Goal: Navigation & Orientation: Find specific page/section

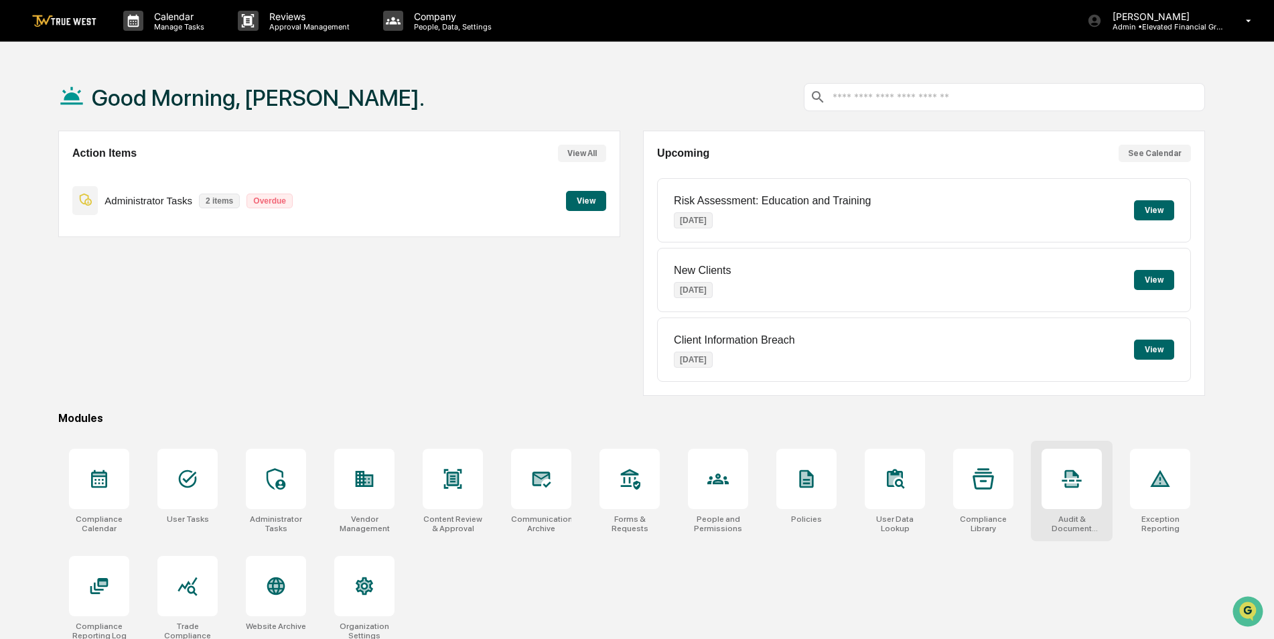
click at [1060, 486] on div at bounding box center [1071, 479] width 60 height 60
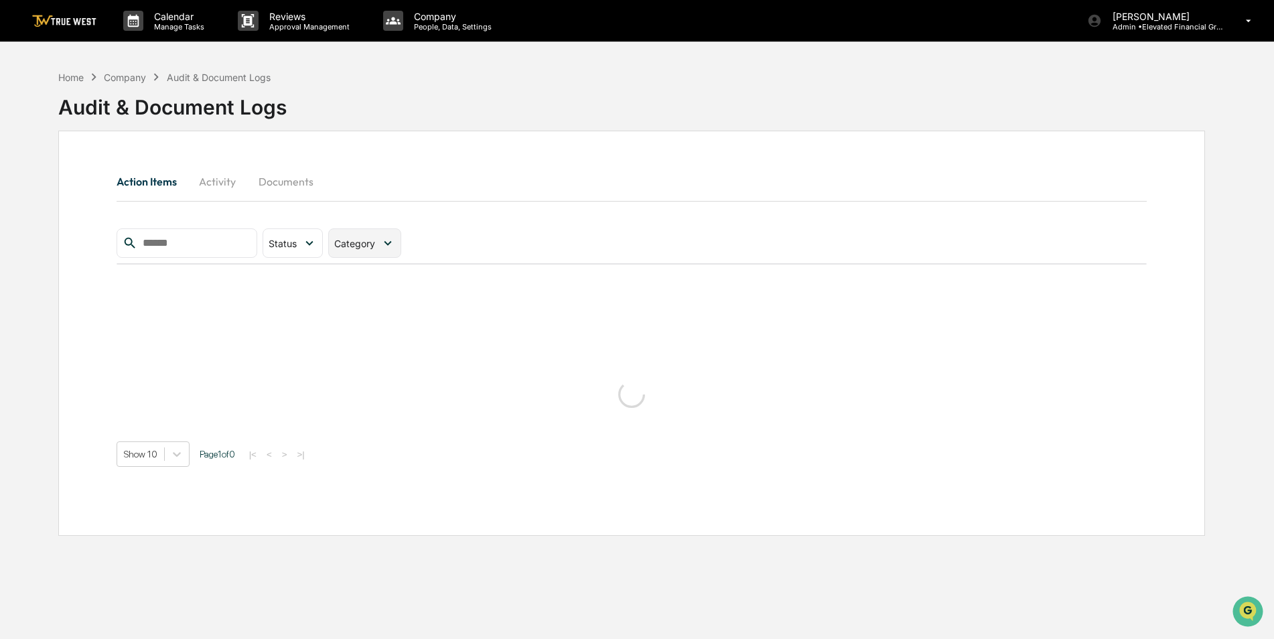
click at [375, 248] on span "Category" at bounding box center [354, 243] width 41 height 11
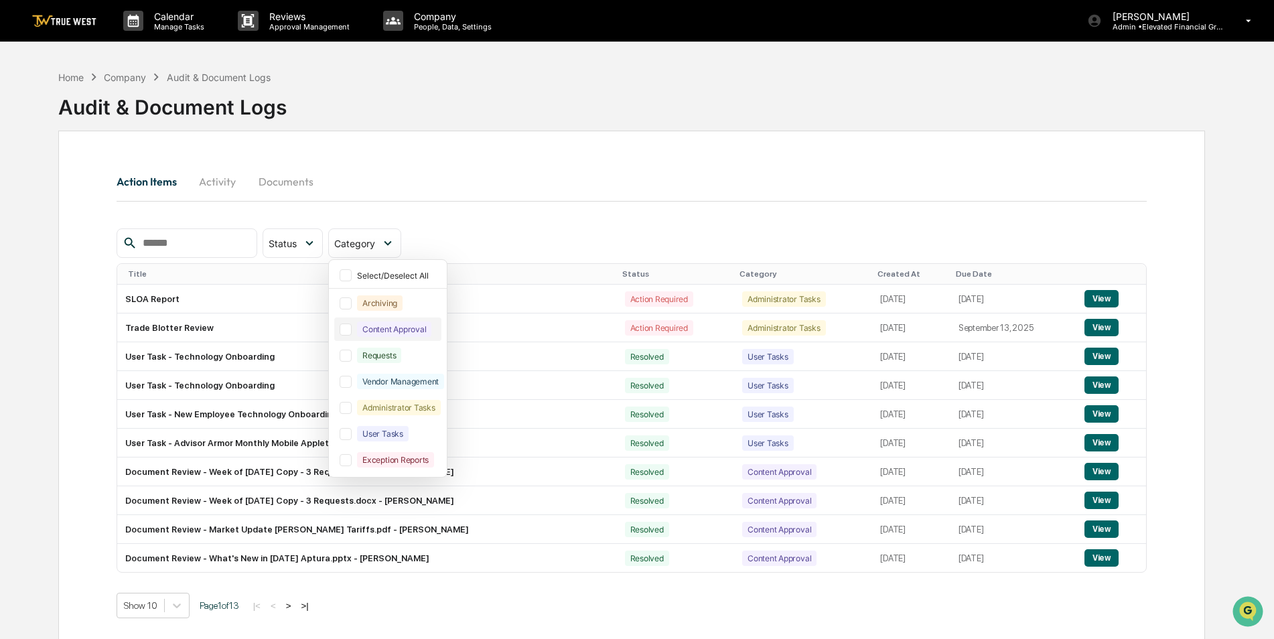
click at [352, 328] on div at bounding box center [346, 329] width 12 height 12
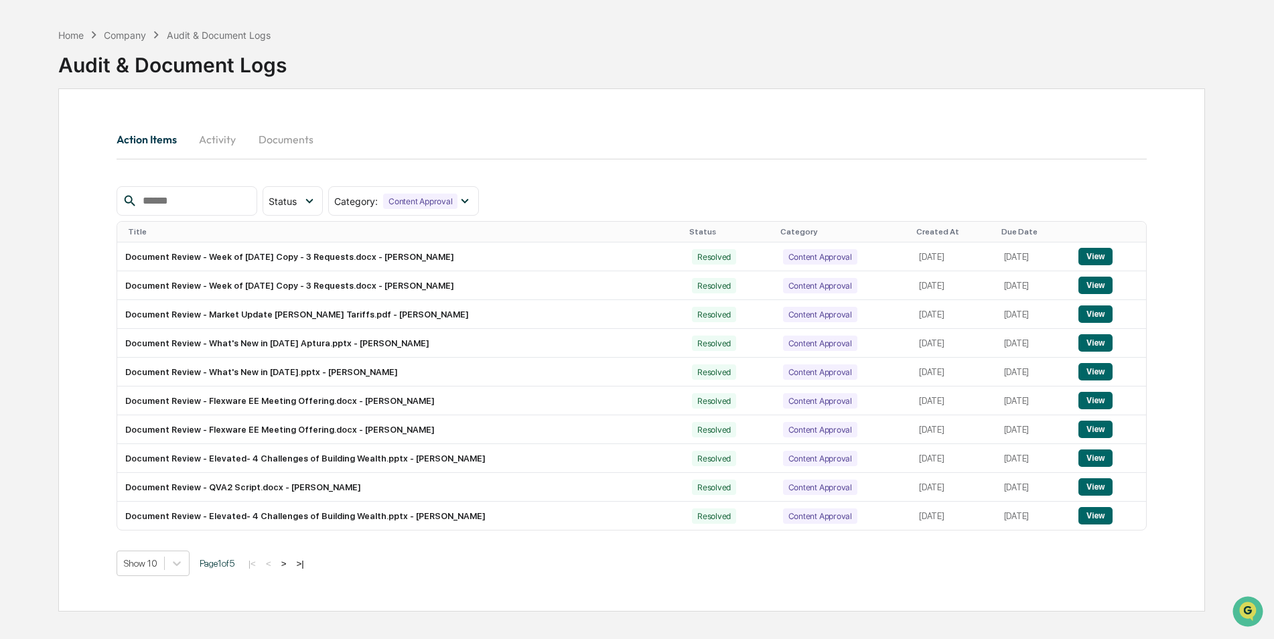
scroll to position [64, 0]
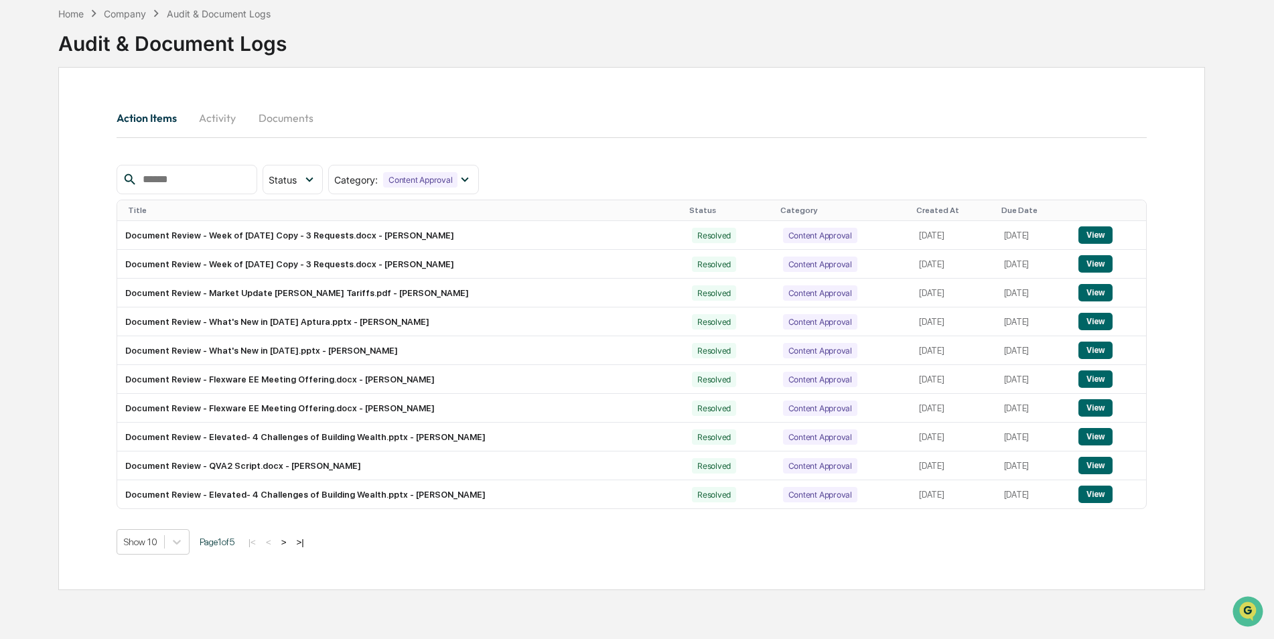
click at [301, 121] on button "Documents" at bounding box center [286, 118] width 76 height 32
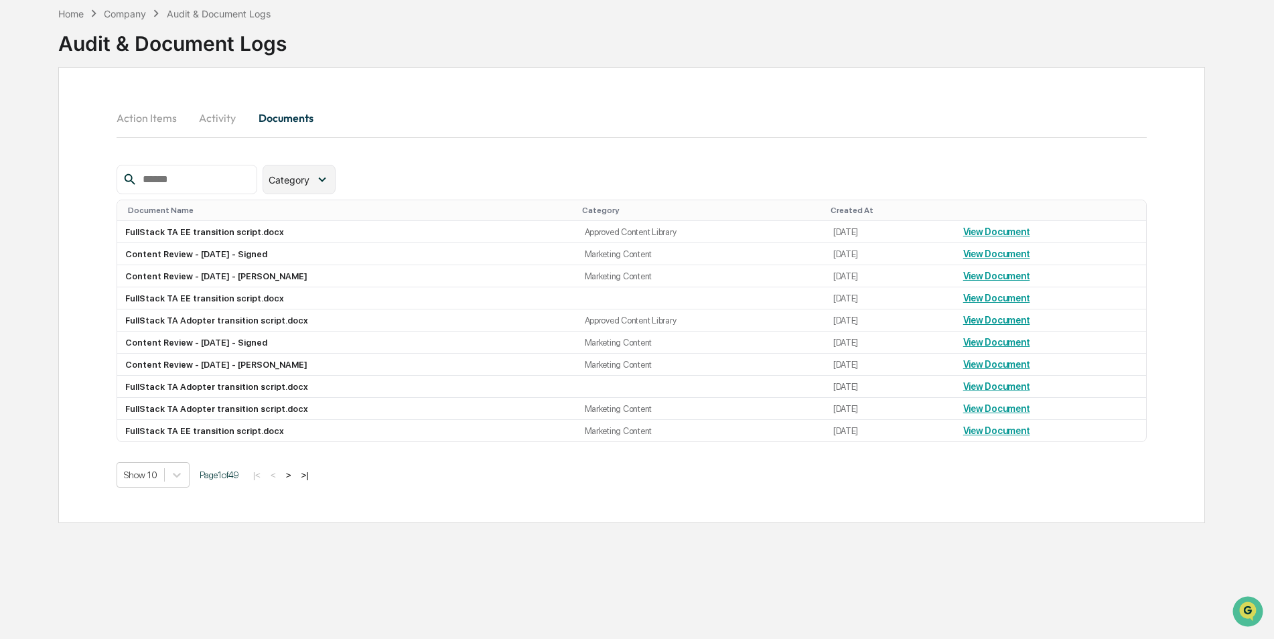
click at [330, 180] on icon at bounding box center [322, 179] width 15 height 15
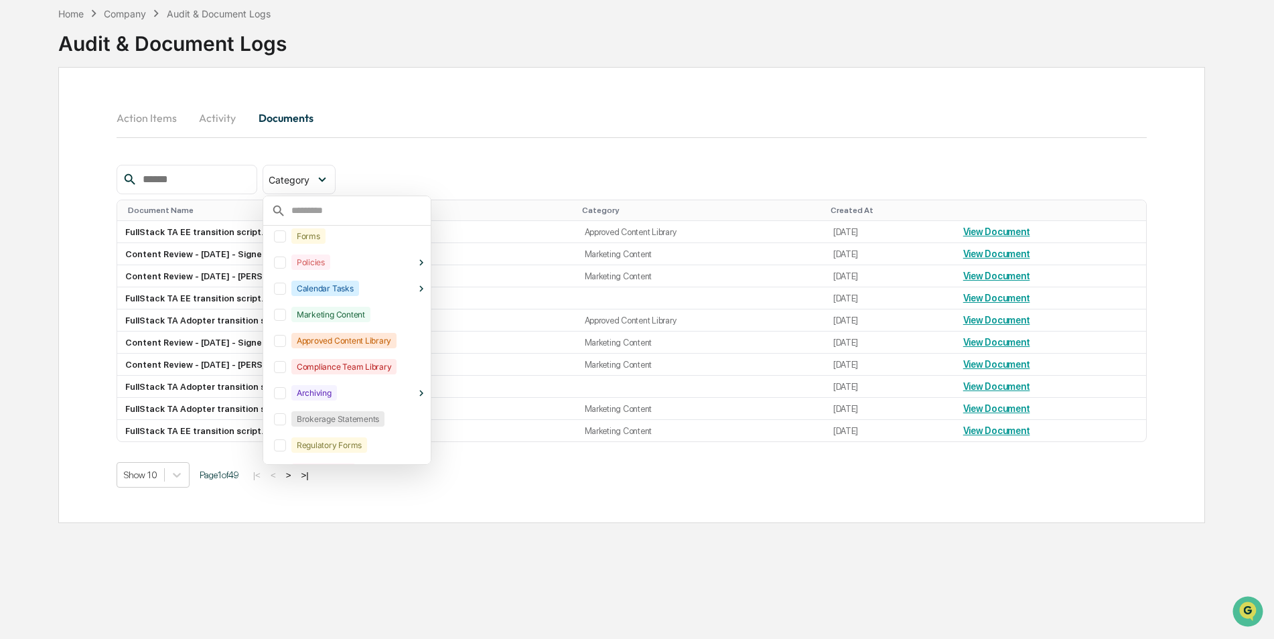
click at [286, 317] on div at bounding box center [280, 315] width 12 height 12
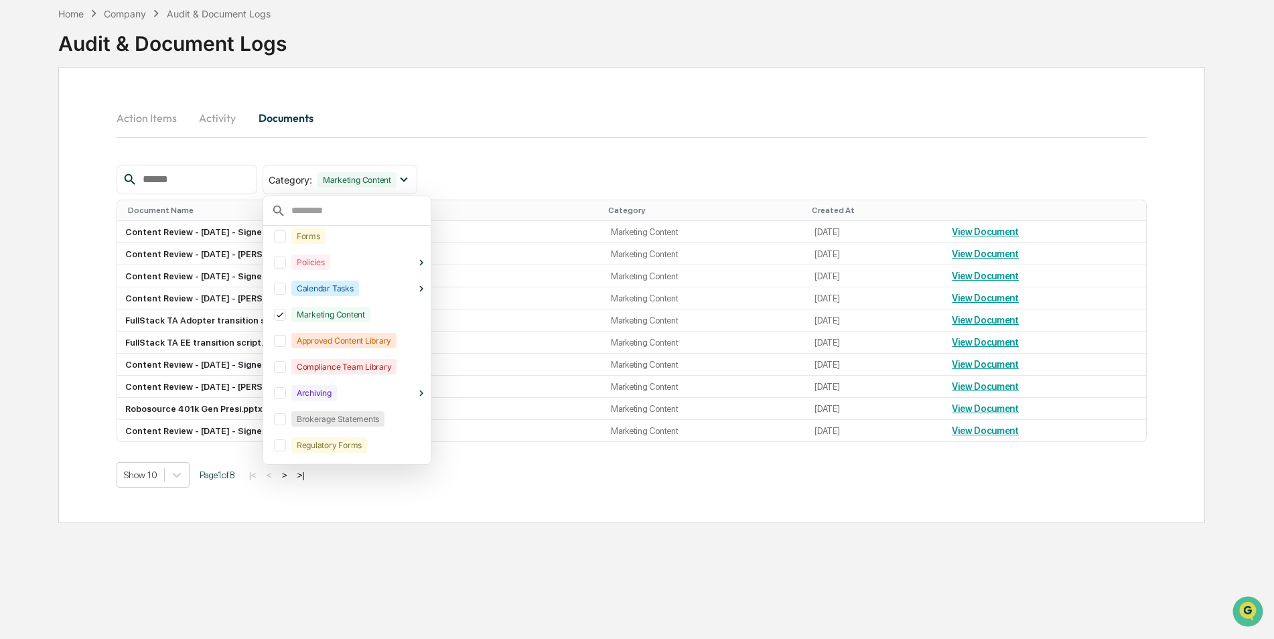
click at [467, 591] on div "Home Company Audit & Document Logs Audit & Document Logs Action Items Activity …" at bounding box center [631, 319] width 1187 height 639
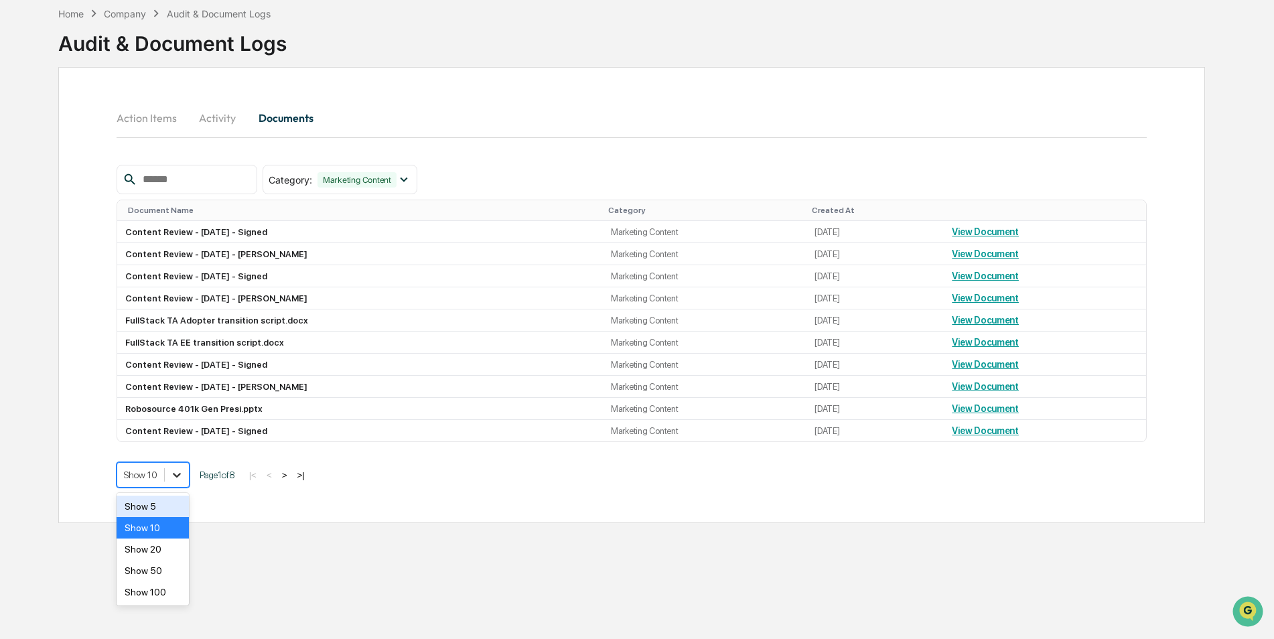
click at [179, 472] on icon at bounding box center [176, 474] width 13 height 13
click at [168, 576] on div "Show 50" at bounding box center [153, 570] width 73 height 21
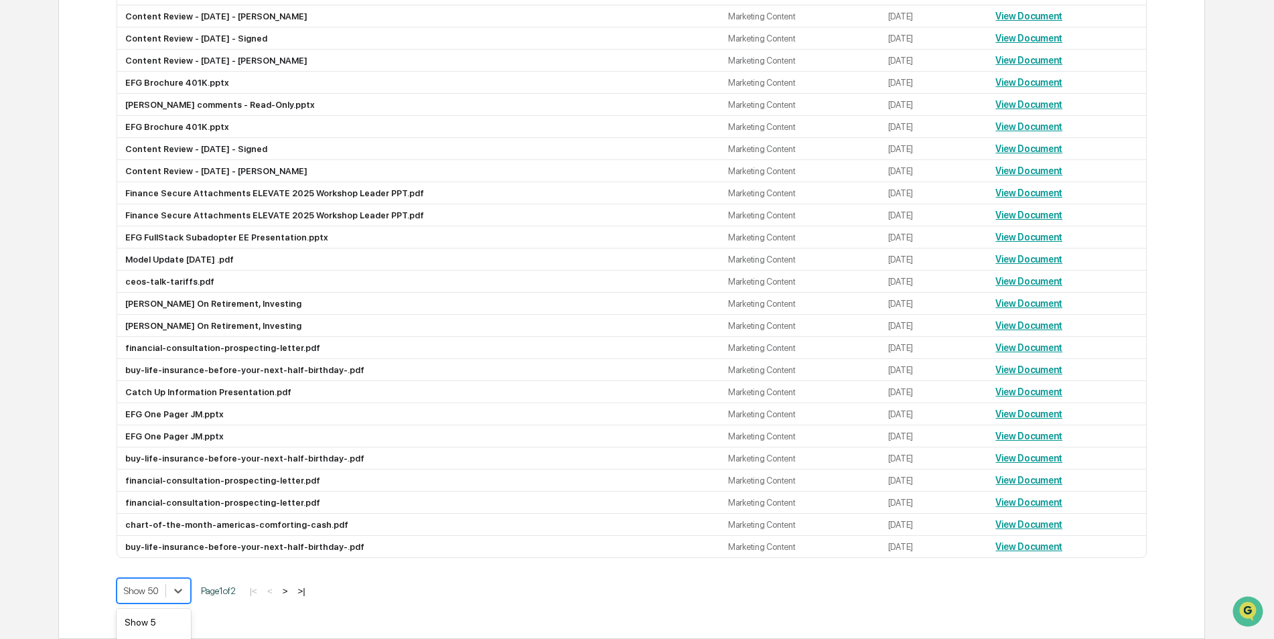
scroll to position [914, 0]
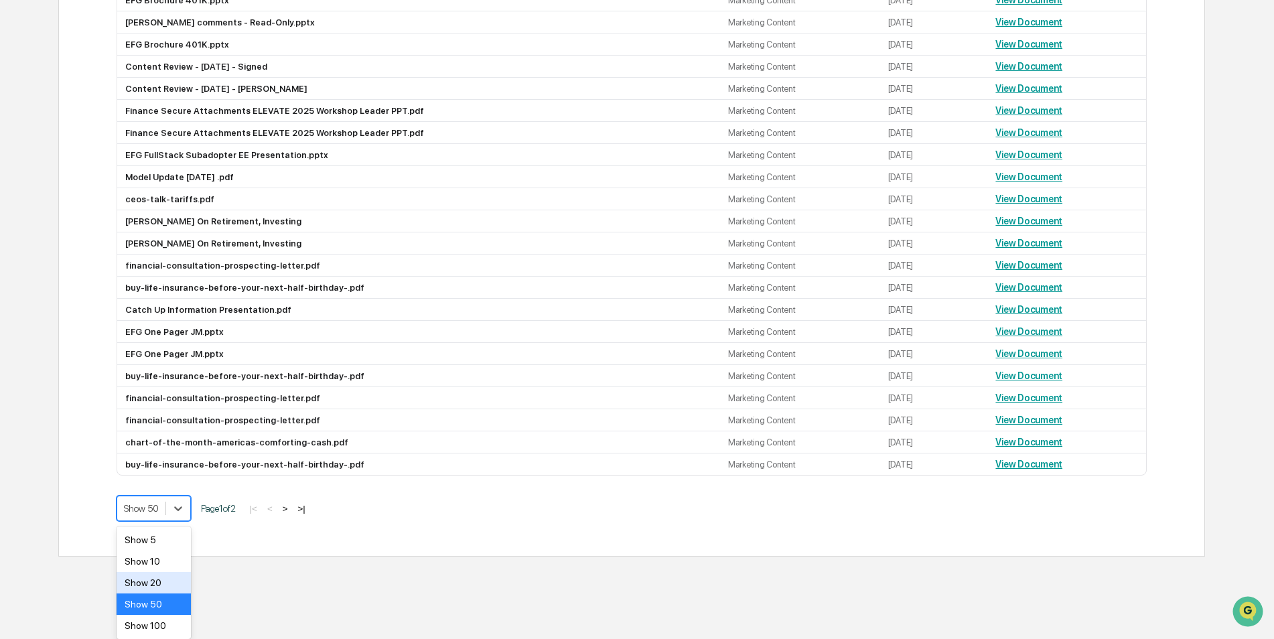
click at [172, 632] on div "Show 100" at bounding box center [154, 625] width 74 height 21
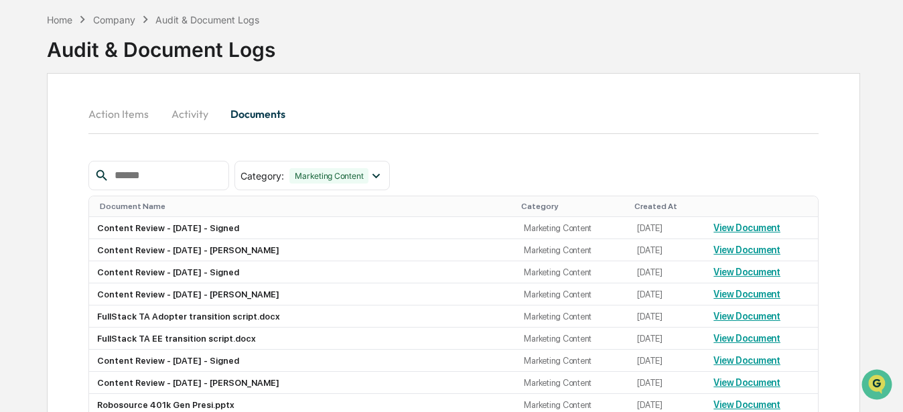
scroll to position [0, 0]
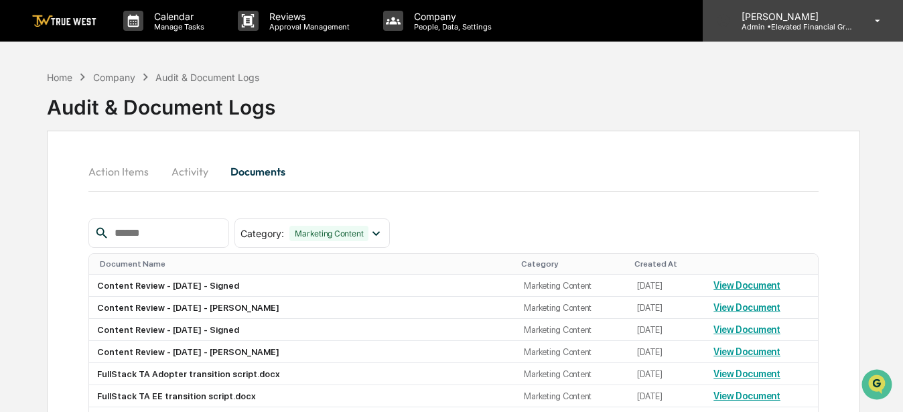
click at [790, 26] on p "Admin • Elevated Financial Group" at bounding box center [793, 26] width 125 height 9
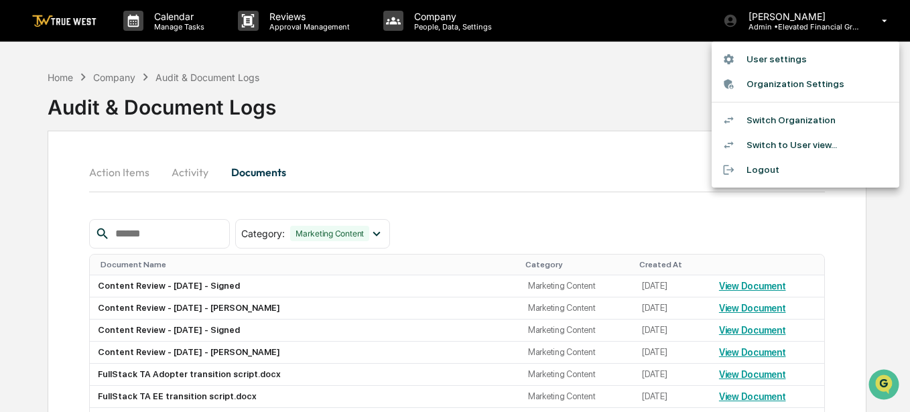
click at [772, 113] on li "Switch Organization" at bounding box center [805, 120] width 188 height 25
